Goal: Task Accomplishment & Management: Manage account settings

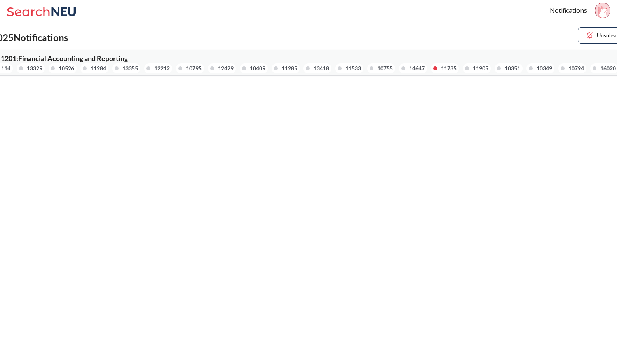
click at [91, 51] on div "ACCT 1201 : Financial Accounting and Reporting 11114 13329 10526 11284 13355 12…" at bounding box center [308, 62] width 667 height 25
click at [101, 64] on div "11284" at bounding box center [99, 68] width 16 height 9
click at [116, 58] on span "ACCT 1201 : Financial Accounting and Reporting" at bounding box center [54, 58] width 147 height 9
click at [44, 14] on icon at bounding box center [28, 11] width 42 height 9
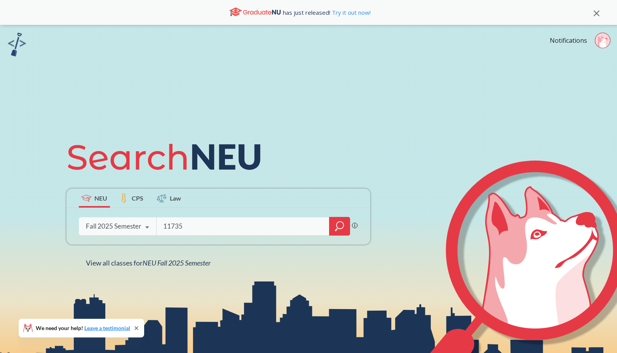
type input "11735"
click at [334, 226] on div at bounding box center [339, 226] width 21 height 19
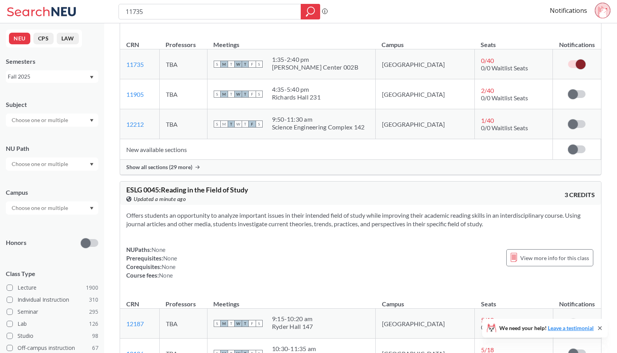
scroll to position [130, 0]
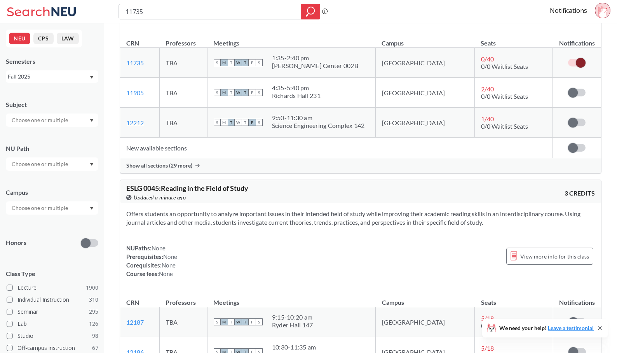
click at [179, 167] on span "Show all sections (29 more)" at bounding box center [159, 165] width 66 height 7
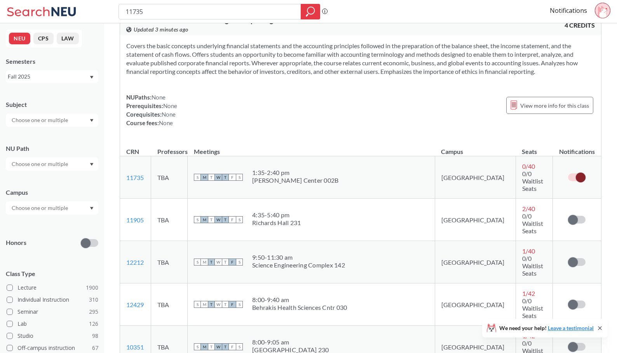
scroll to position [0, 0]
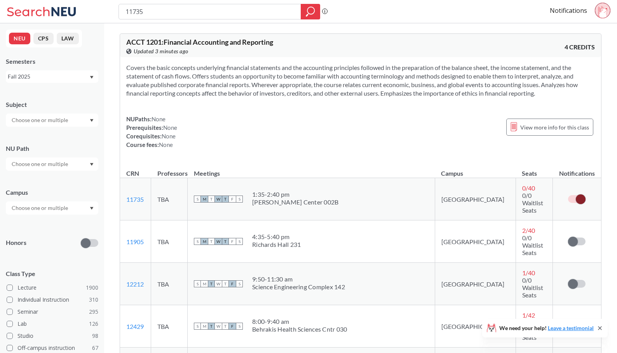
click at [594, 10] on div "Notifications" at bounding box center [583, 12] width 67 height 18
click at [598, 11] on circle at bounding box center [602, 10] width 15 height 15
click at [485, 85] on section "Covers the basic concepts underlying financial statements and the accounting pr…" at bounding box center [360, 80] width 469 height 34
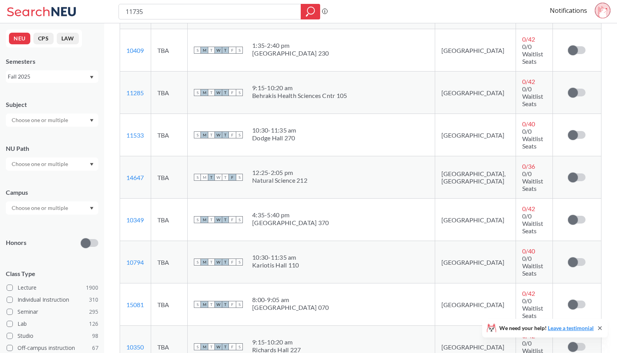
scroll to position [793, 0]
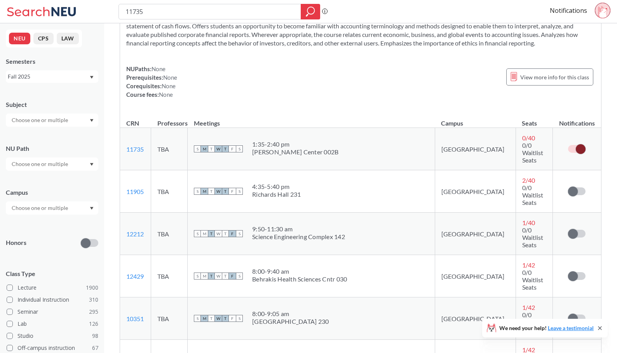
scroll to position [0, 0]
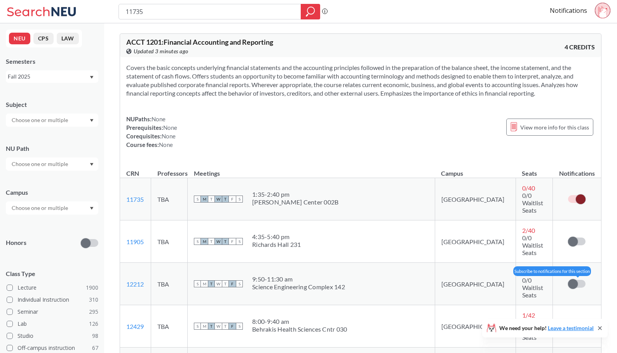
click at [577, 279] on span at bounding box center [573, 284] width 10 height 10
click at [568, 280] on input "checkbox" at bounding box center [568, 280] width 0 height 0
click at [580, 279] on span at bounding box center [581, 284] width 10 height 10
click at [568, 280] on input "checkbox" at bounding box center [568, 280] width 0 height 0
